Goal: Communication & Community: Answer question/provide support

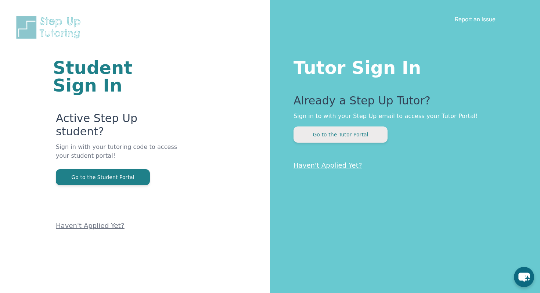
click at [378, 129] on button "Go to the Tutor Portal" at bounding box center [340, 134] width 94 height 16
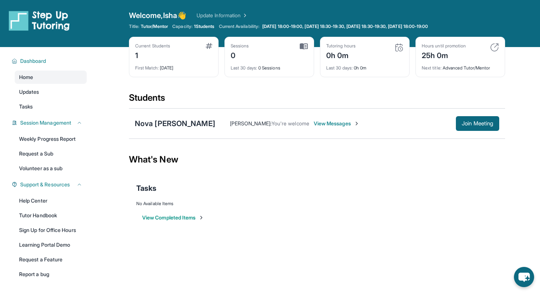
click at [314, 122] on span "View Messages" at bounding box center [337, 123] width 46 height 7
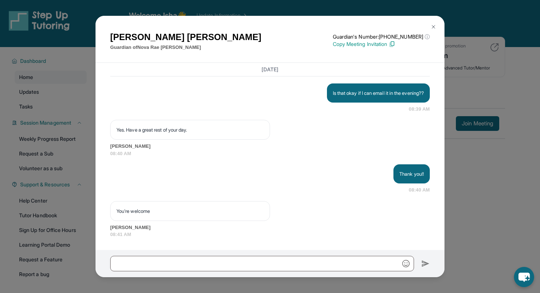
scroll to position [1155, 0]
click at [433, 25] on img at bounding box center [433, 27] width 6 height 6
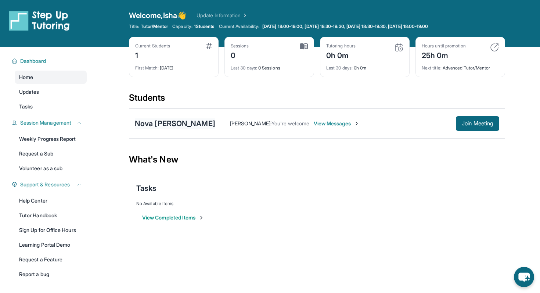
click at [172, 125] on div "Nova [PERSON_NAME]" at bounding box center [175, 123] width 80 height 10
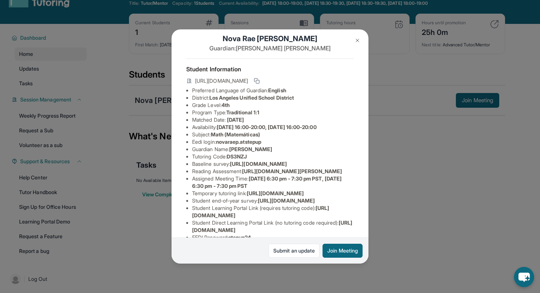
scroll to position [2, 0]
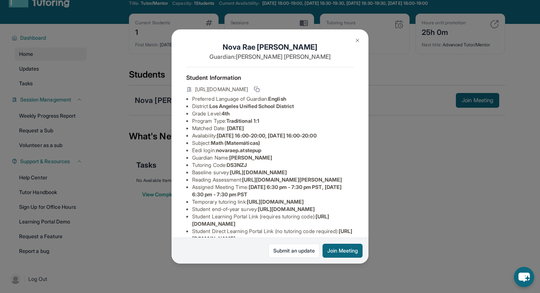
click at [248, 87] on span "[URL][DOMAIN_NAME]" at bounding box center [221, 89] width 53 height 7
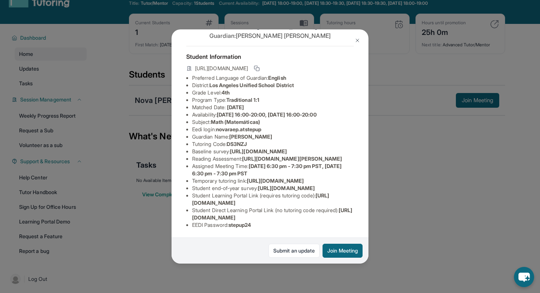
scroll to position [97, 16]
click at [360, 34] on button at bounding box center [357, 40] width 15 height 15
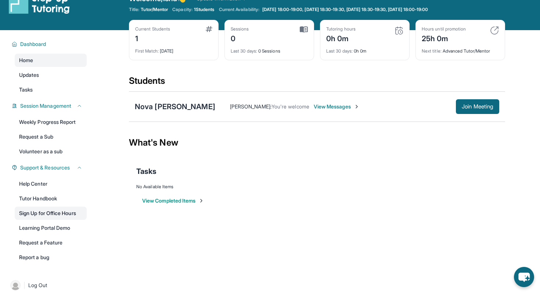
scroll to position [0, 0]
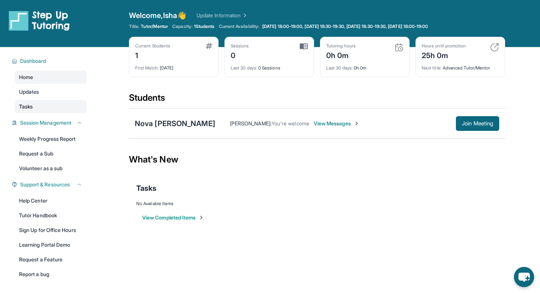
click at [58, 106] on link "Tasks" at bounding box center [51, 106] width 72 height 13
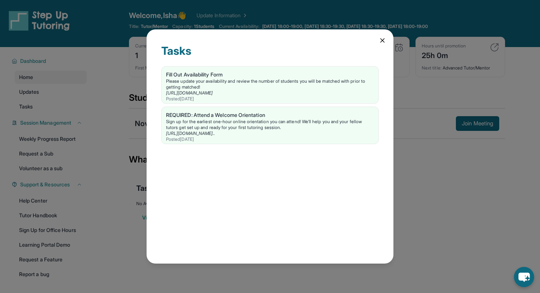
click at [386, 38] on div "Tasks Fill Out Availability Form Please update your availability and review the…" at bounding box center [269, 146] width 247 height 234
click at [377, 40] on div "Tasks Fill Out Availability Form Please update your availability and review the…" at bounding box center [269, 146] width 247 height 234
click at [380, 40] on icon at bounding box center [382, 40] width 7 height 7
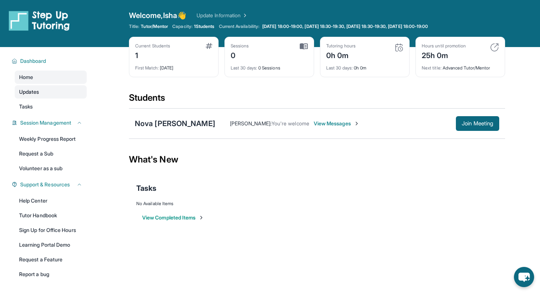
click at [70, 88] on link "Updates" at bounding box center [51, 91] width 72 height 13
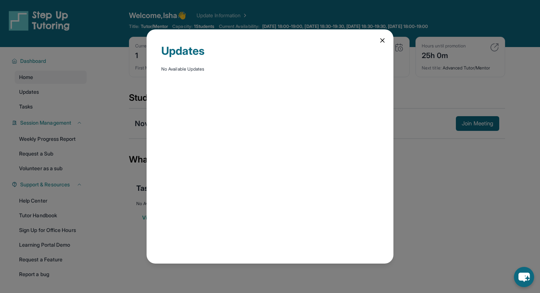
click at [382, 40] on icon at bounding box center [382, 41] width 4 height 4
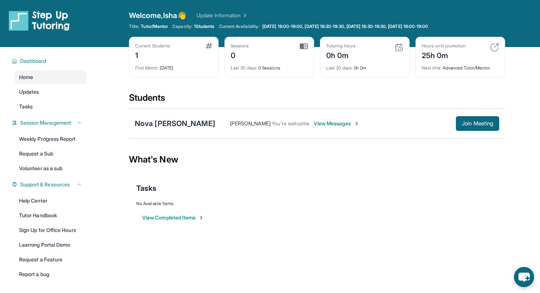
click at [314, 122] on span "View Messages" at bounding box center [337, 123] width 46 height 7
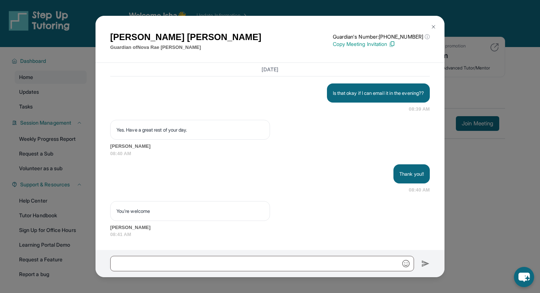
scroll to position [1155, 0]
click at [433, 27] on img at bounding box center [433, 27] width 6 height 6
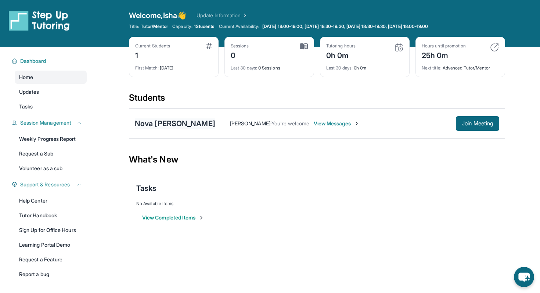
click at [166, 125] on div "Nova [PERSON_NAME]" at bounding box center [175, 123] width 80 height 10
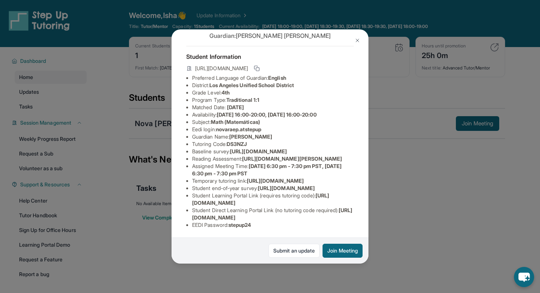
scroll to position [57, 11]
drag, startPoint x: 182, startPoint y: 109, endPoint x: 244, endPoint y: 107, distance: 62.1
click at [244, 140] on li "Tutoring Code : DS3NZJ" at bounding box center [273, 143] width 162 height 7
copy li "Tutoring Code : DS3NZJ"
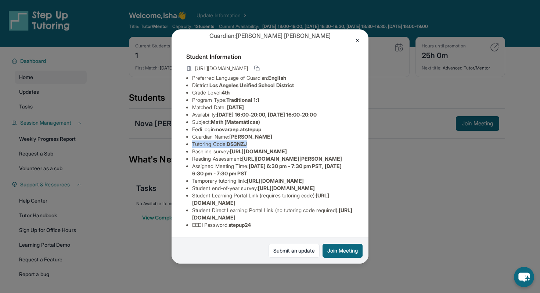
drag, startPoint x: 181, startPoint y: 144, endPoint x: 262, endPoint y: 151, distance: 81.4
click at [263, 177] on li "Temporary tutoring link : [URL][DOMAIN_NAME]" at bounding box center [273, 180] width 162 height 7
copy span "[URL][DOMAIN_NAME]"
click at [258, 140] on li "Tutoring Code : DS3NZJ" at bounding box center [273, 143] width 162 height 7
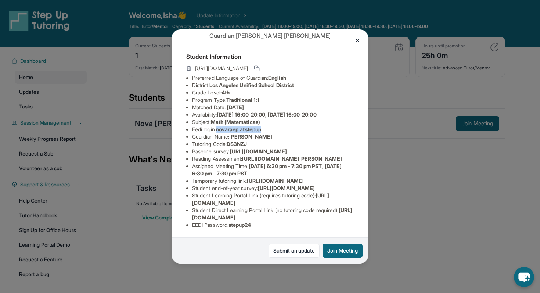
drag, startPoint x: 209, startPoint y: 103, endPoint x: 256, endPoint y: 102, distance: 47.4
click at [256, 126] on li "Eedi login : novaraep.atstepup" at bounding box center [273, 129] width 162 height 7
copy span "novaraep.atstepup"
